Goal: Task Accomplishment & Management: Complete application form

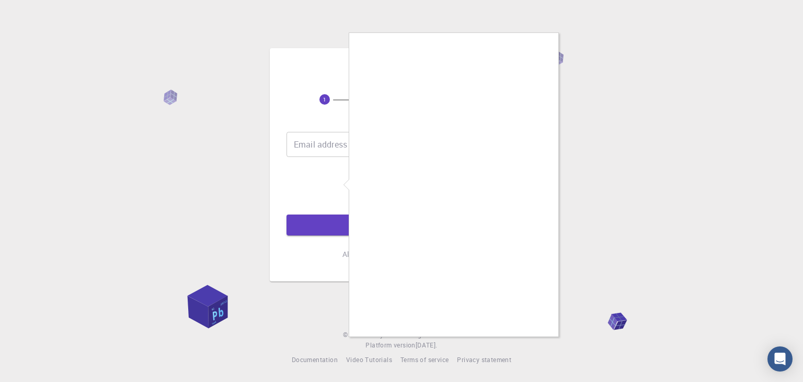
click at [344, 147] on div at bounding box center [401, 191] width 803 height 382
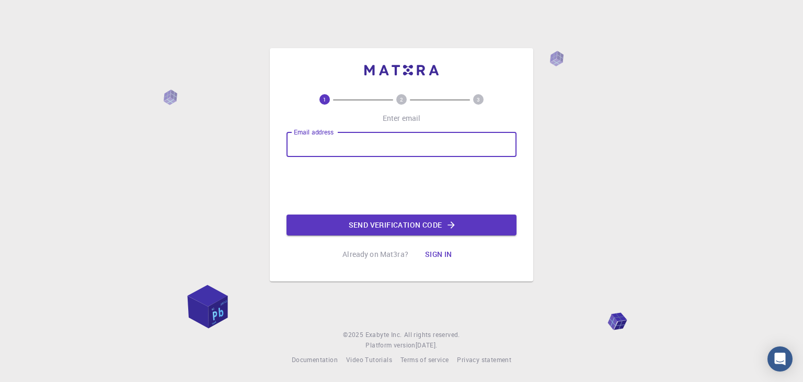
click at [336, 145] on input "Email address" at bounding box center [402, 144] width 230 height 25
type input "[EMAIL_ADDRESS][DOMAIN_NAME]"
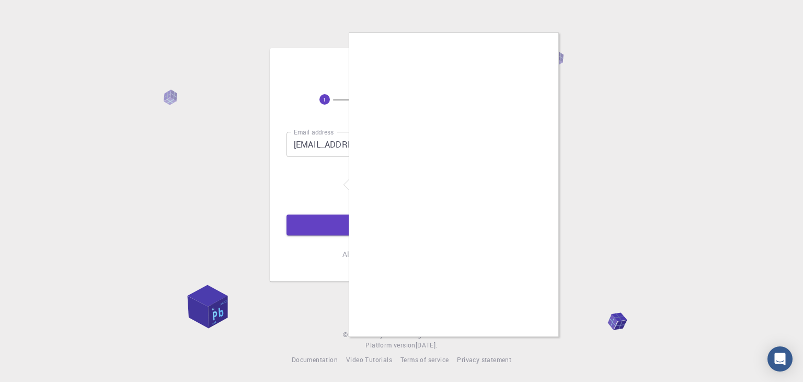
click at [229, 255] on div at bounding box center [401, 191] width 803 height 382
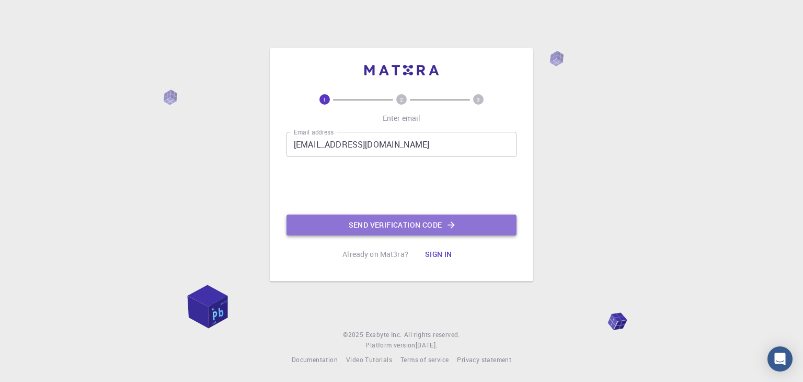
click at [433, 225] on button "Send verification code" at bounding box center [402, 224] width 230 height 21
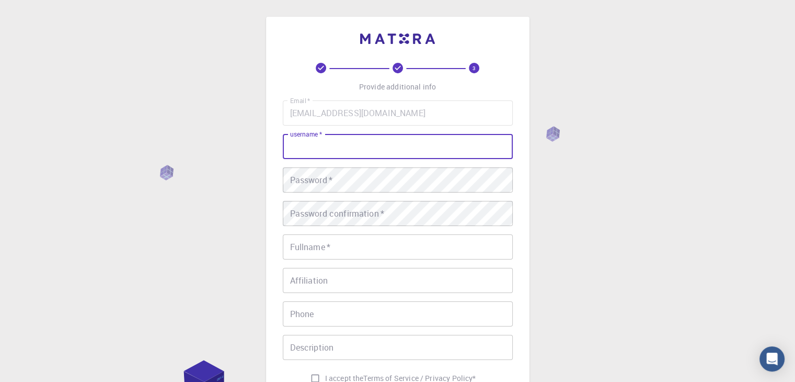
click at [336, 153] on input "username   *" at bounding box center [398, 146] width 230 height 25
type input "d"
type input "[PERSON_NAME]"
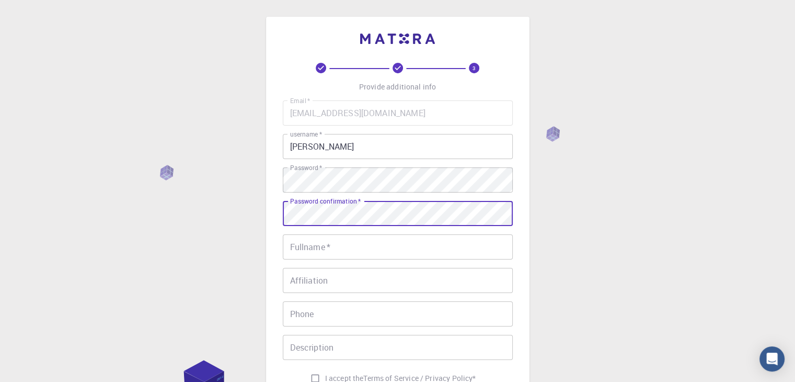
click at [326, 245] on input "Fullname   *" at bounding box center [398, 246] width 230 height 25
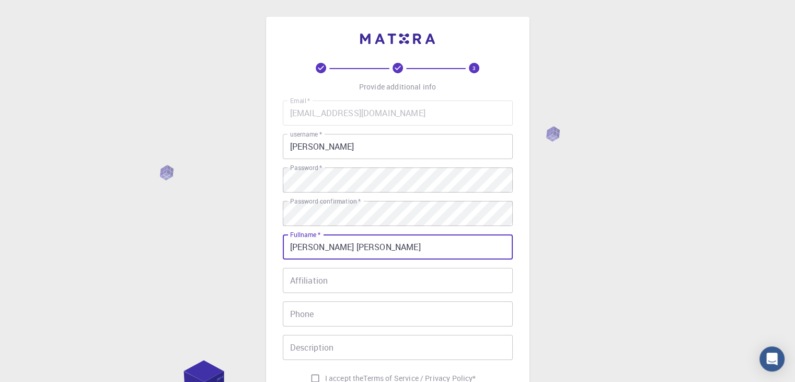
click at [292, 244] on input "[PERSON_NAME] [PERSON_NAME]" at bounding box center [398, 246] width 230 height 25
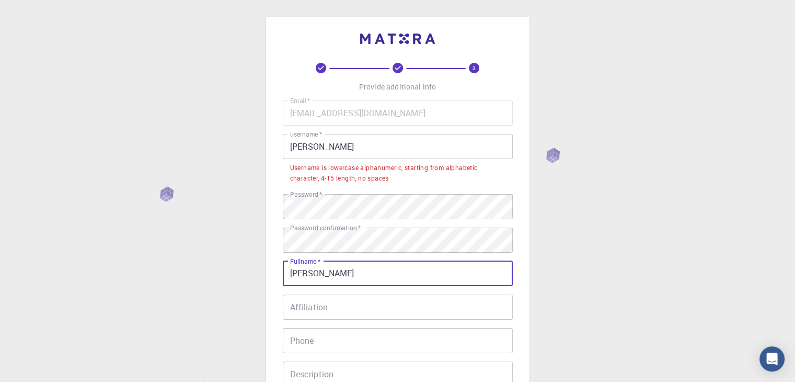
click at [336, 271] on input "[PERSON_NAME]" at bounding box center [398, 273] width 230 height 25
click at [369, 272] on input "[PERSON_NAME] [PERSON_NAME]" at bounding box center [398, 273] width 230 height 25
click at [324, 276] on input "[PERSON_NAME] [PERSON_NAME]" at bounding box center [398, 273] width 230 height 25
type input "[PERSON_NAME] [PERSON_NAME]"
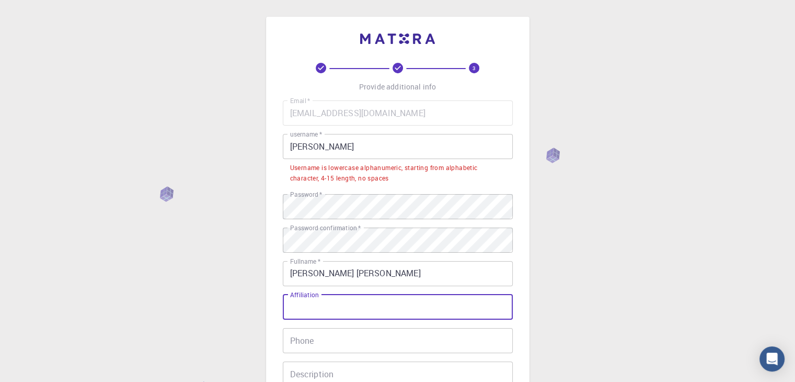
click at [325, 308] on input "Affiliation" at bounding box center [398, 306] width 230 height 25
click at [322, 307] on input "Affiliation" at bounding box center [398, 306] width 230 height 25
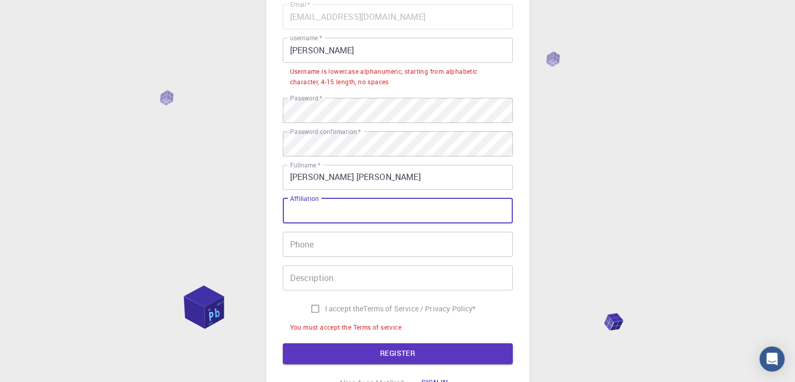
scroll to position [97, 0]
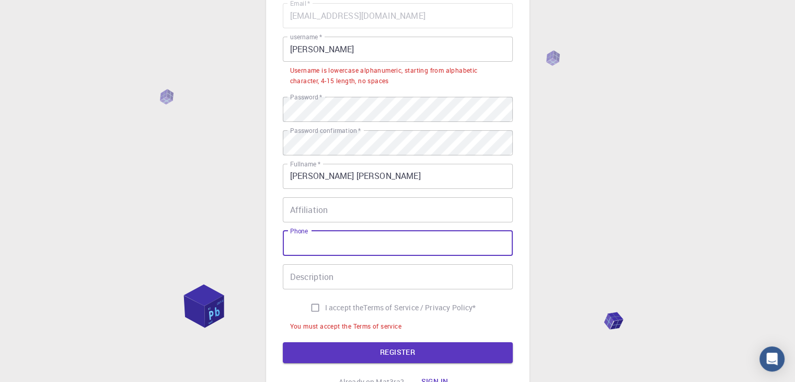
click at [328, 236] on input "Phone" at bounding box center [398, 243] width 230 height 25
click at [316, 243] on input "Phone" at bounding box center [398, 243] width 230 height 25
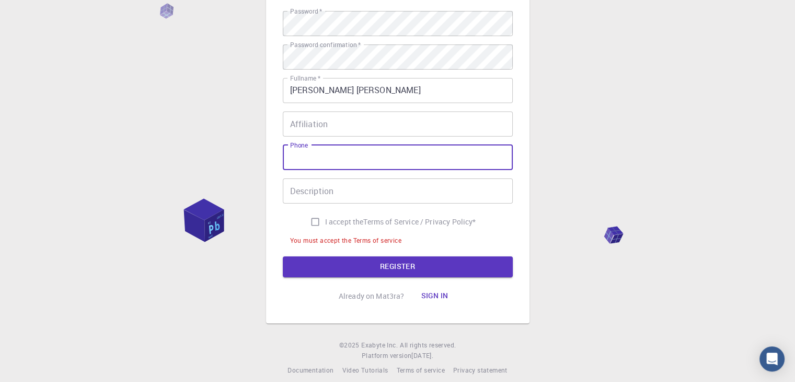
scroll to position [184, 0]
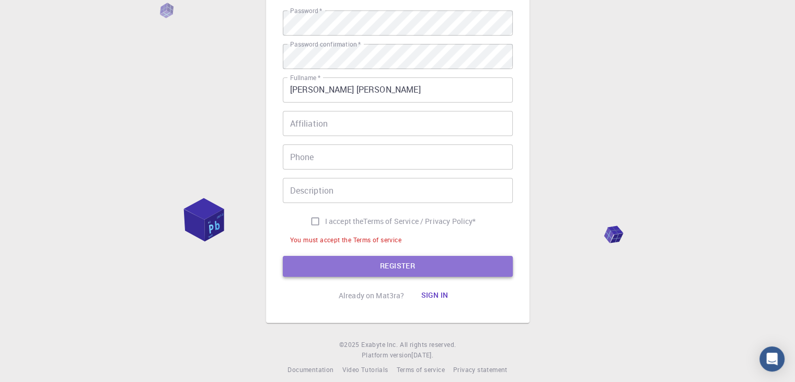
click at [391, 260] on button "REGISTER" at bounding box center [398, 266] width 230 height 21
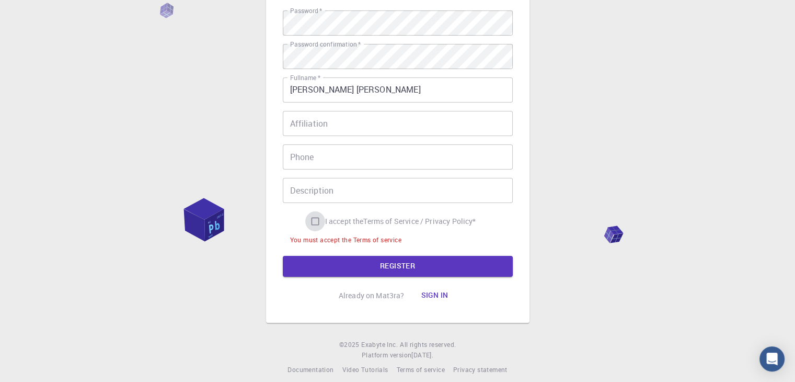
click at [317, 222] on input "I accept the Terms of Service / Privacy Policy *" at bounding box center [315, 221] width 20 height 20
checkbox input "true"
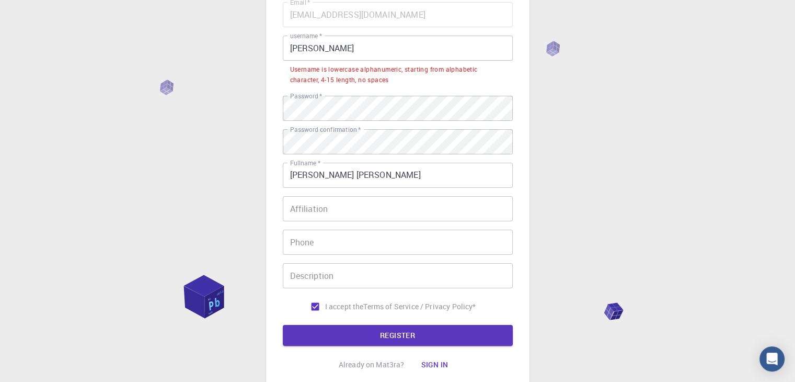
scroll to position [92, 0]
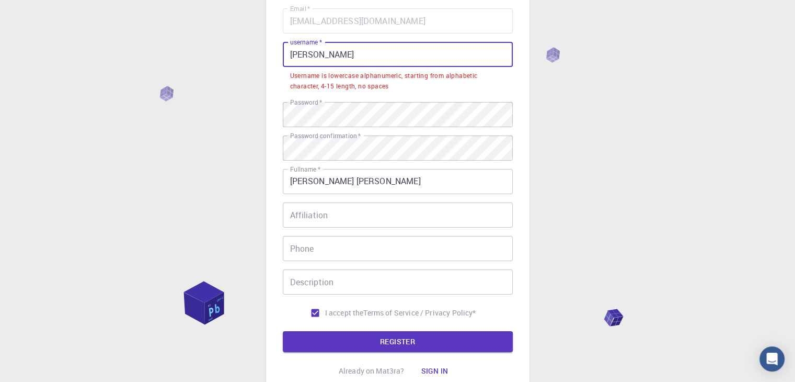
click at [343, 53] on input "[PERSON_NAME]" at bounding box center [398, 54] width 230 height 25
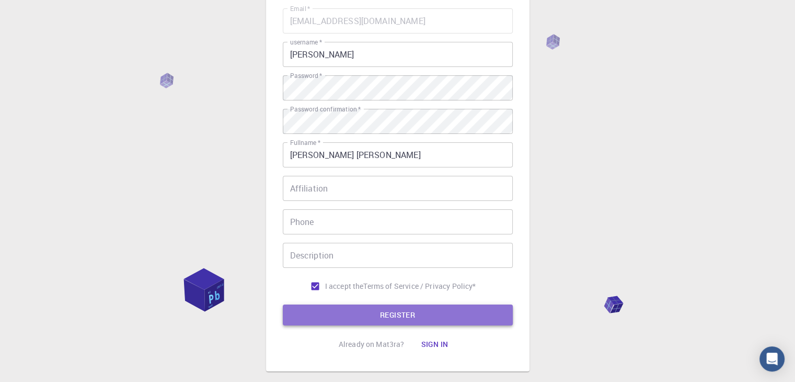
click at [377, 309] on button "REGISTER" at bounding box center [398, 314] width 230 height 21
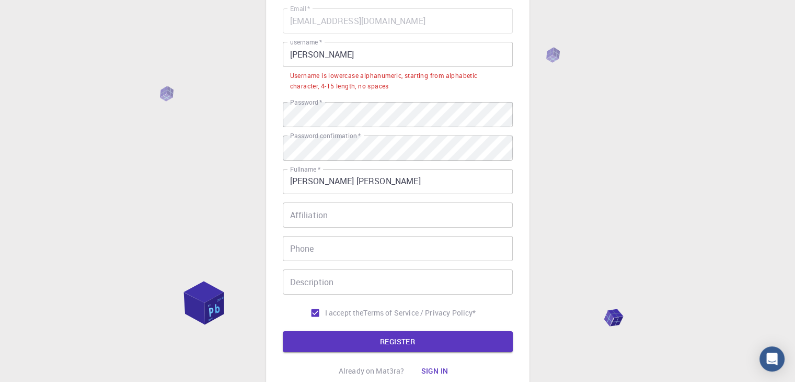
click at [316, 54] on input "[PERSON_NAME]" at bounding box center [398, 54] width 230 height 25
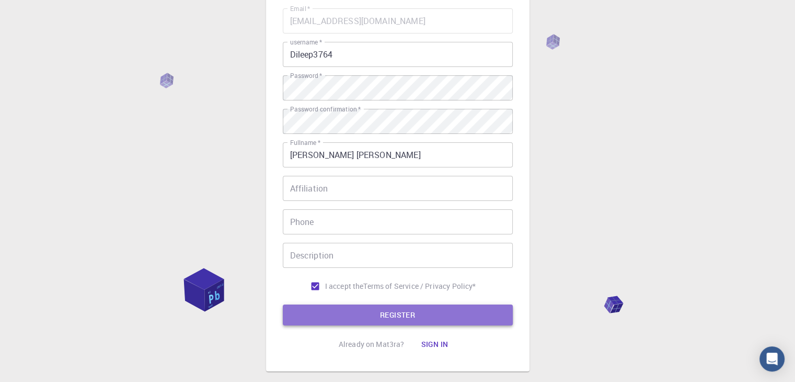
click at [377, 312] on button "REGISTER" at bounding box center [398, 314] width 230 height 21
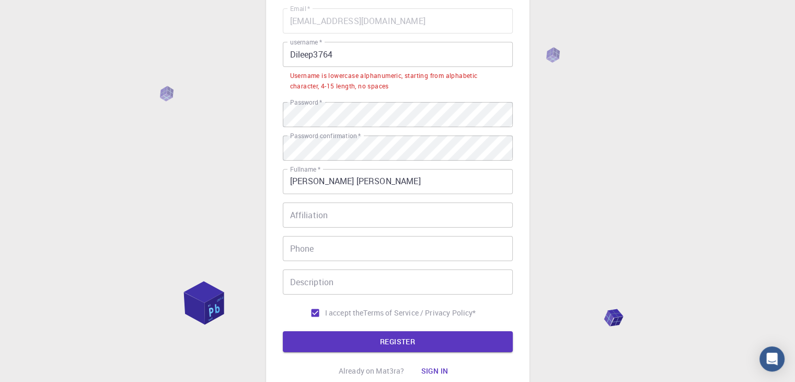
click at [294, 53] on input "Dileep3764" at bounding box center [398, 54] width 230 height 25
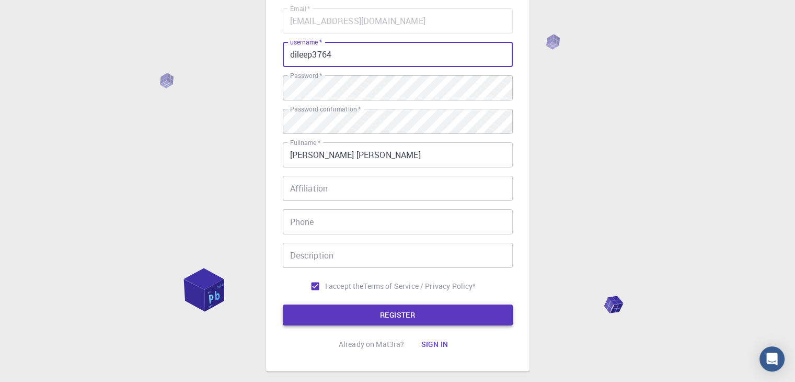
type input "dileep3764"
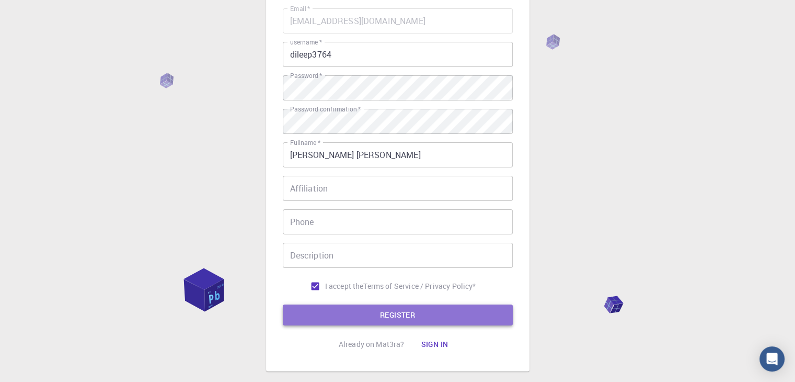
click at [384, 313] on button "REGISTER" at bounding box center [398, 314] width 230 height 21
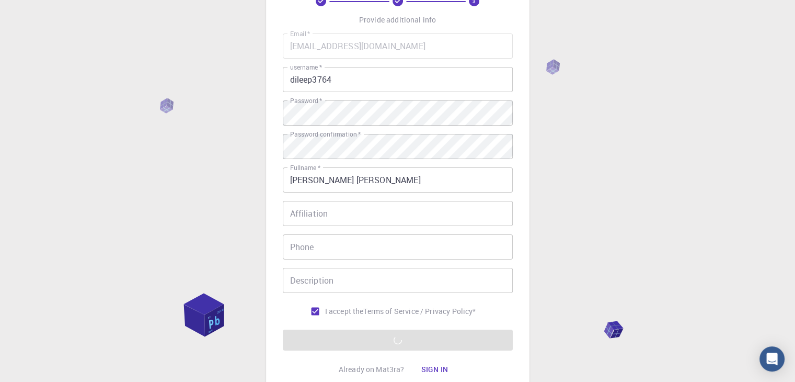
scroll to position [151, 0]
